Goal: Task Accomplishment & Management: Manage account settings

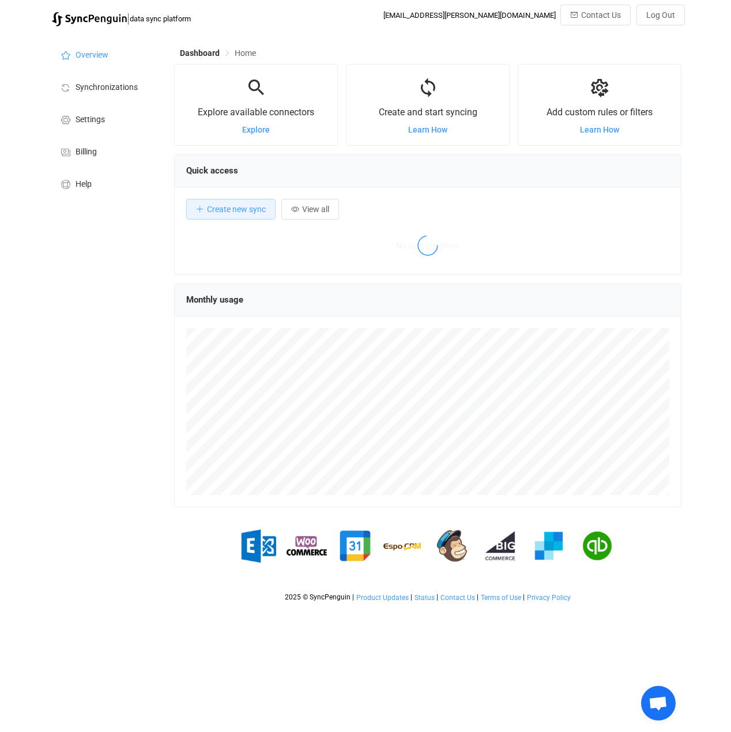
scroll to position [224, 507]
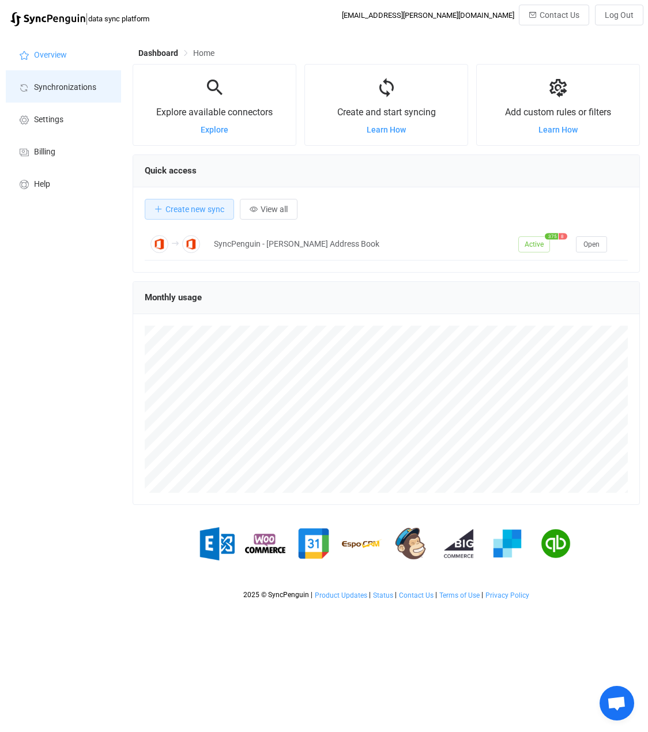
click at [77, 90] on span "Synchronizations" at bounding box center [65, 87] width 62 height 9
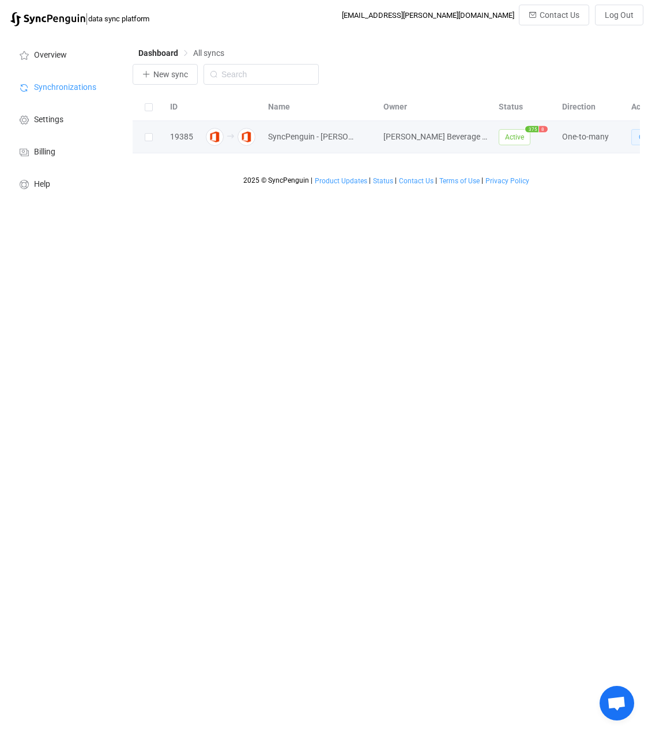
click at [636, 139] on button "Open" at bounding box center [646, 137] width 31 height 16
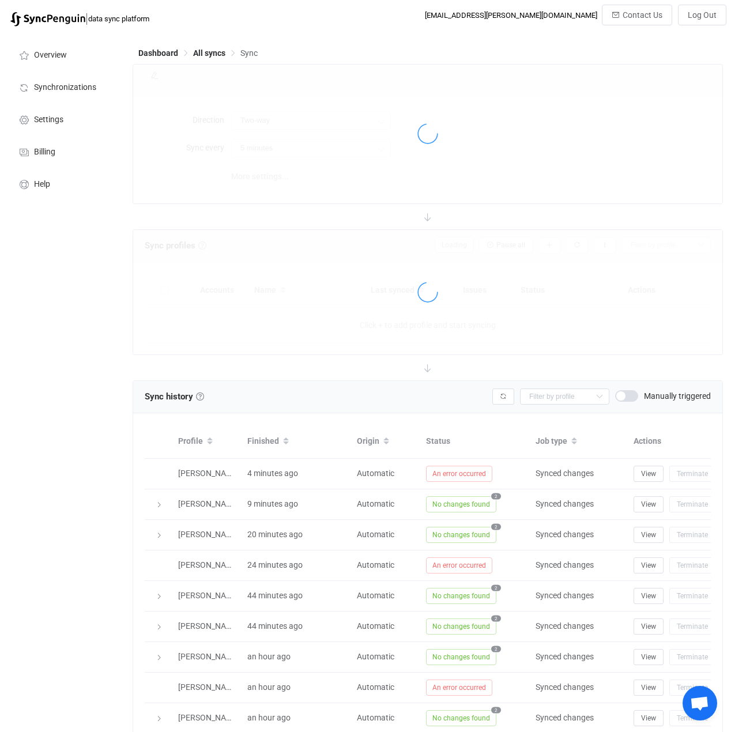
type input "Office 365 GAL → Office 365 (one to many)"
type input "12 hours"
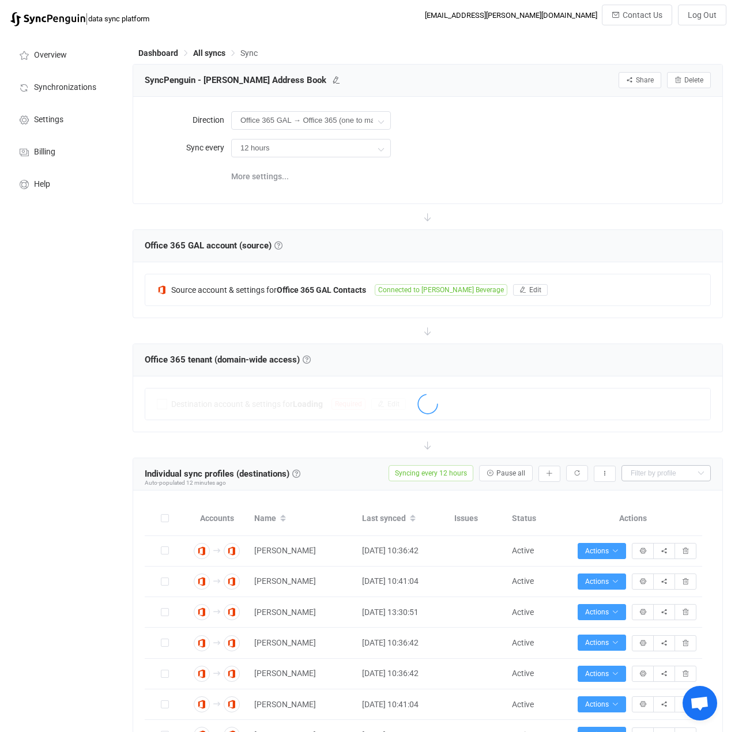
scroll to position [58, 0]
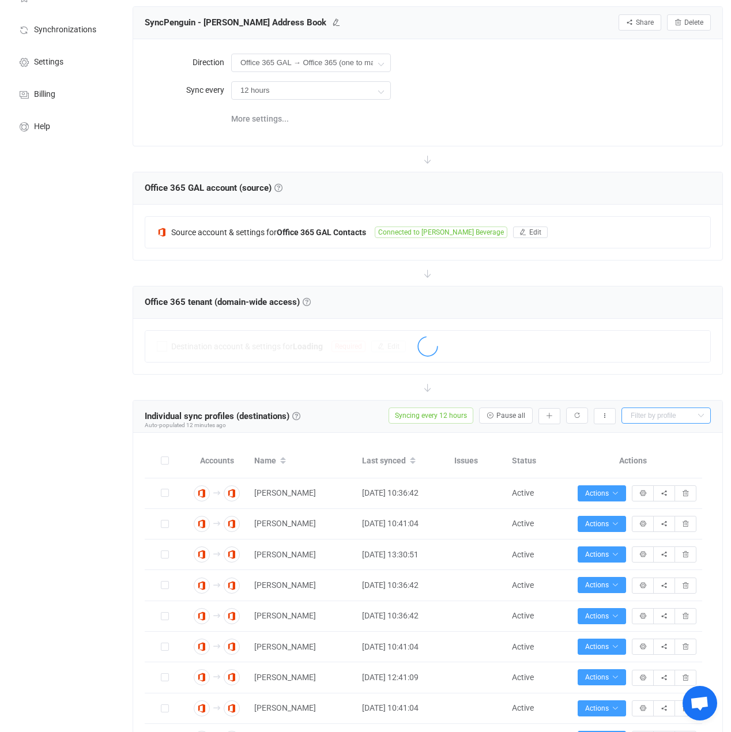
click at [647, 414] on input "text" at bounding box center [665, 415] width 89 height 16
type input "[PERSON_NAME]"
click at [647, 504] on span "[PERSON_NAME]" at bounding box center [664, 501] width 62 height 9
type input "[PERSON_NAME]"
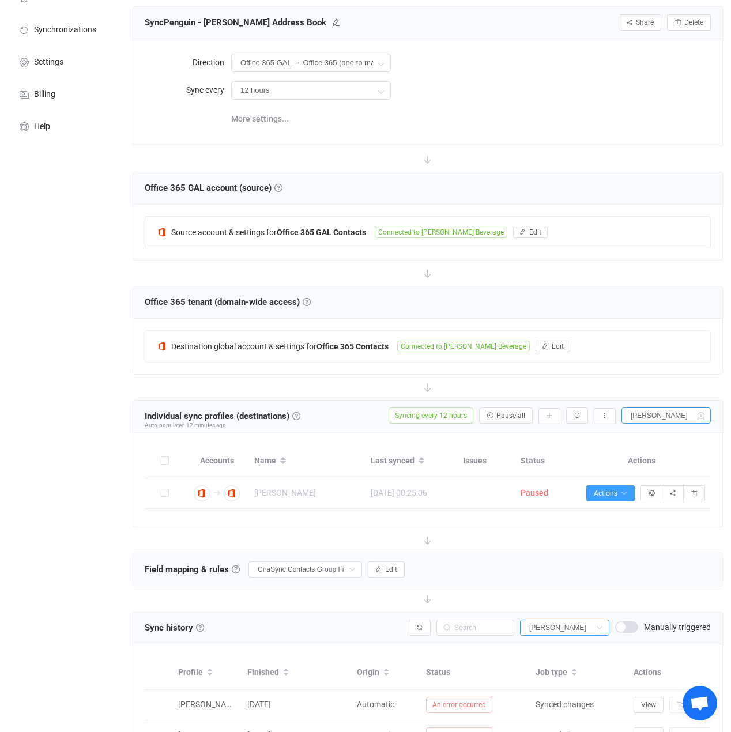
click at [647, 415] on icon at bounding box center [700, 415] width 14 height 16
click at [0, 0] on icon at bounding box center [0, 0] width 0 height 0
click at [84, 380] on div "Overview Synchronizations Settings Billing Help" at bounding box center [63, 468] width 127 height 986
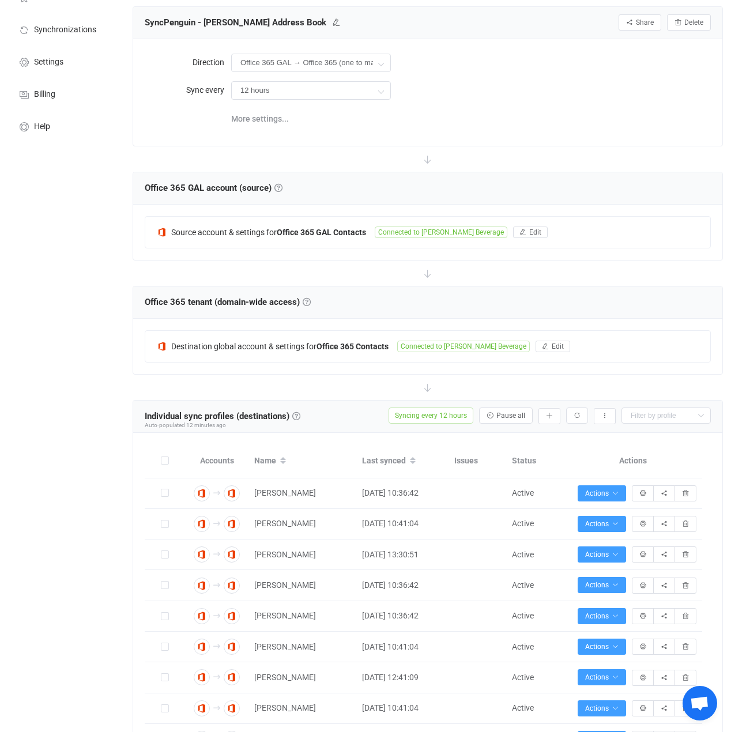
click at [84, 380] on div "Overview Synchronizations Settings Billing Help" at bounding box center [63, 580] width 127 height 1211
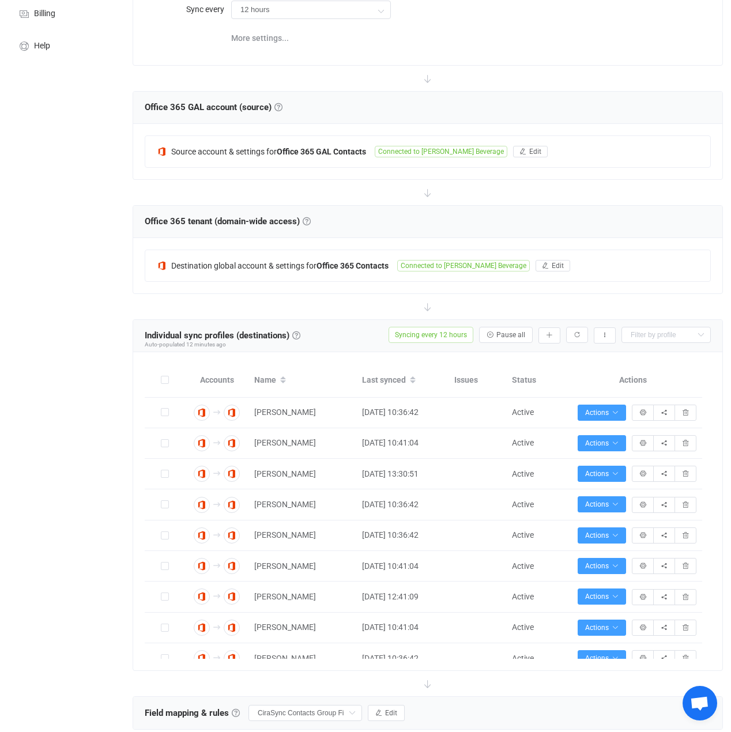
scroll to position [115, 0]
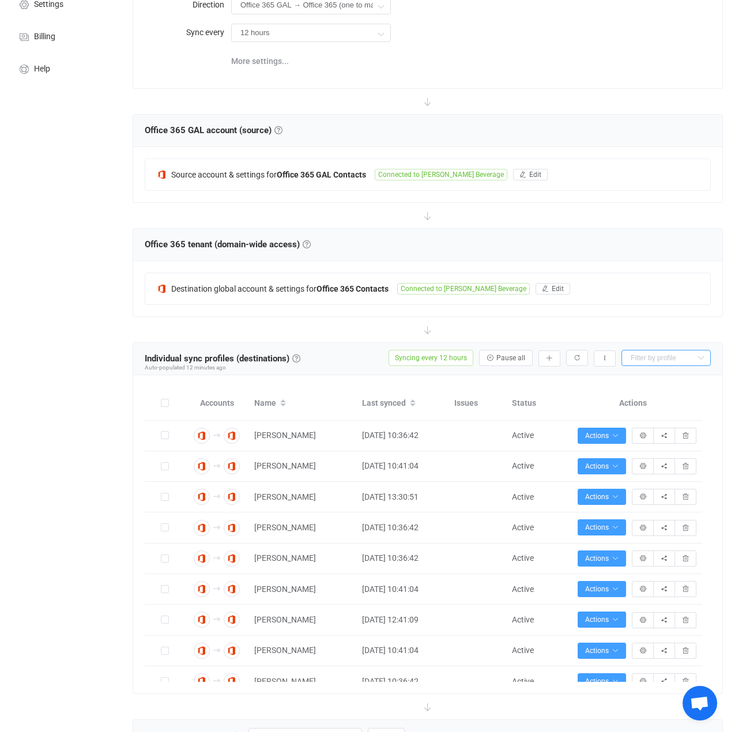
click at [647, 360] on input "text" at bounding box center [665, 358] width 89 height 16
click at [52, 379] on div "Overview Synchronizations Settings Billing Help" at bounding box center [63, 575] width 127 height 1317
